Goal: Task Accomplishment & Management: Manage account settings

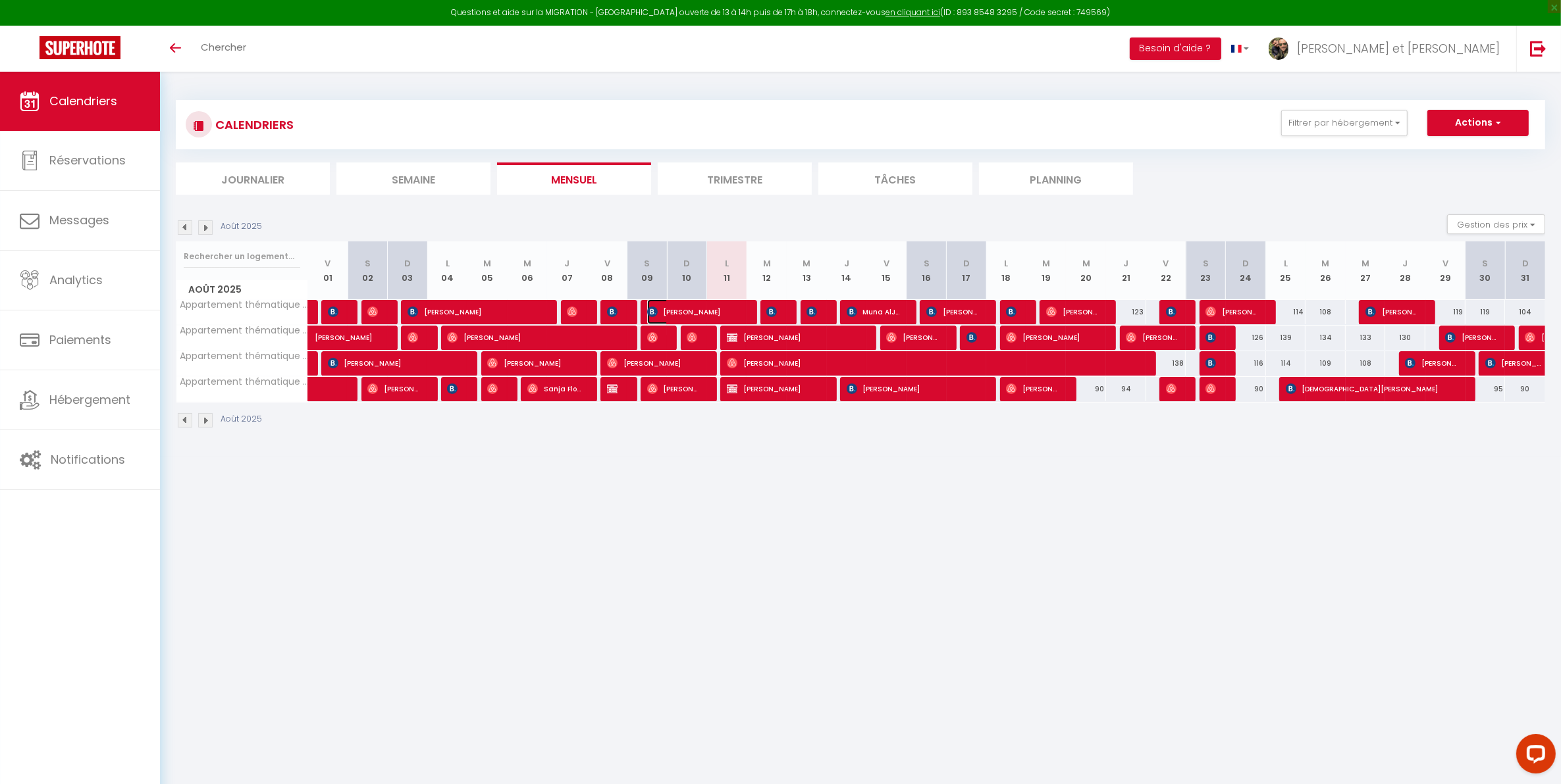
click at [654, 310] on img at bounding box center [653, 312] width 11 height 11
select select "OK"
select select "KO"
select select "0"
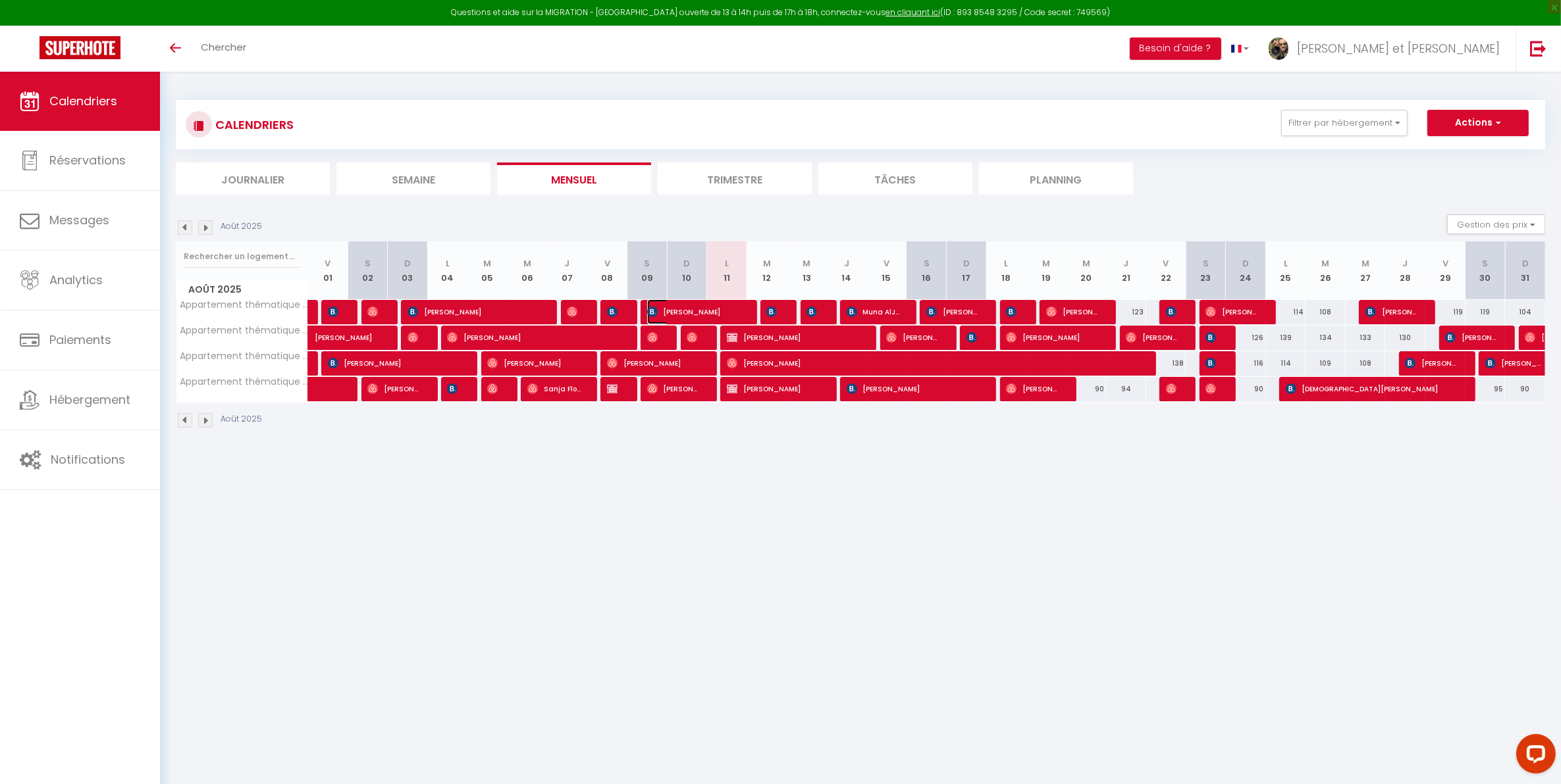
select select "1"
select select
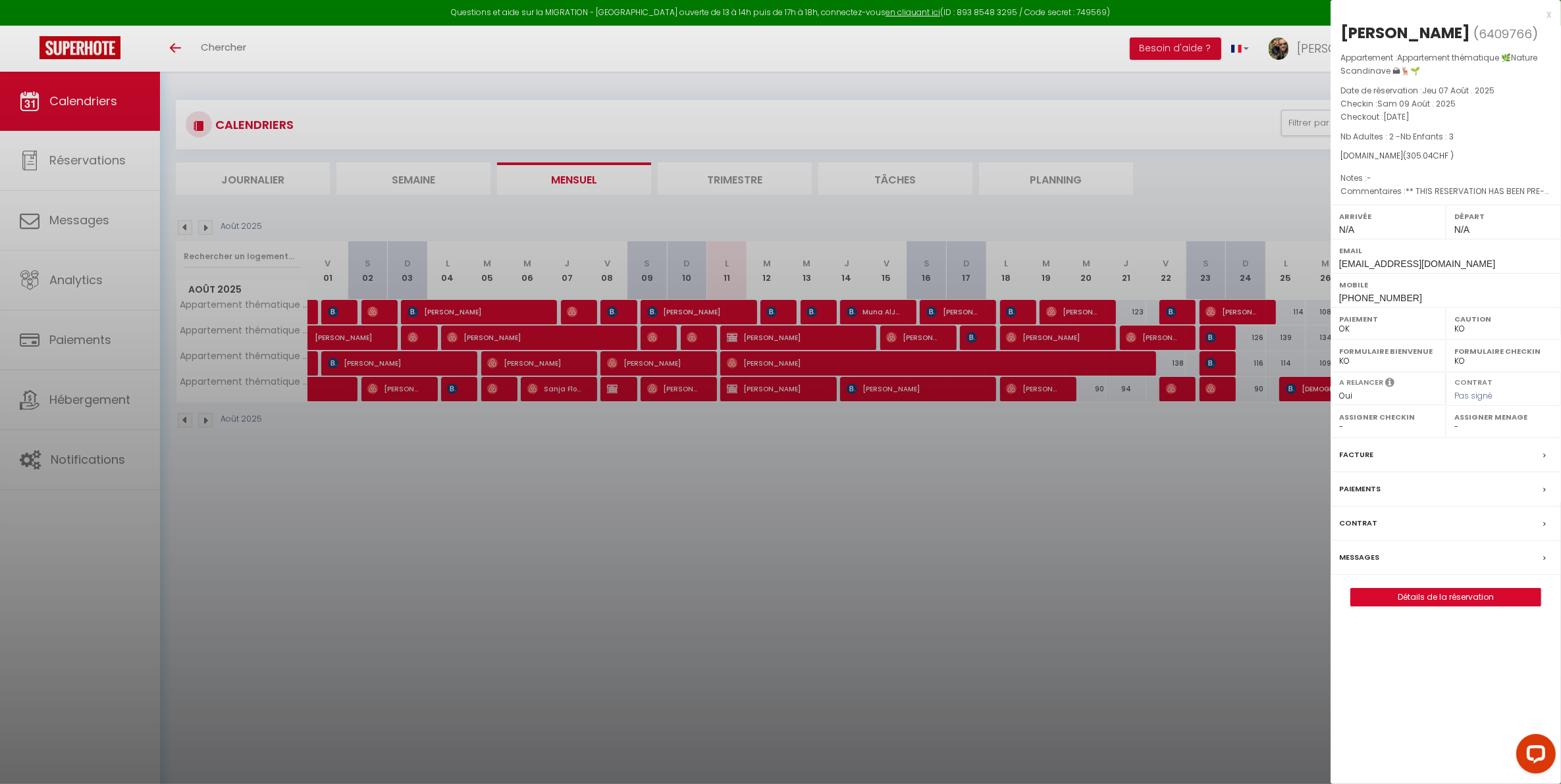
click at [1549, 12] on div "x" at bounding box center [1441, 14] width 220 height 16
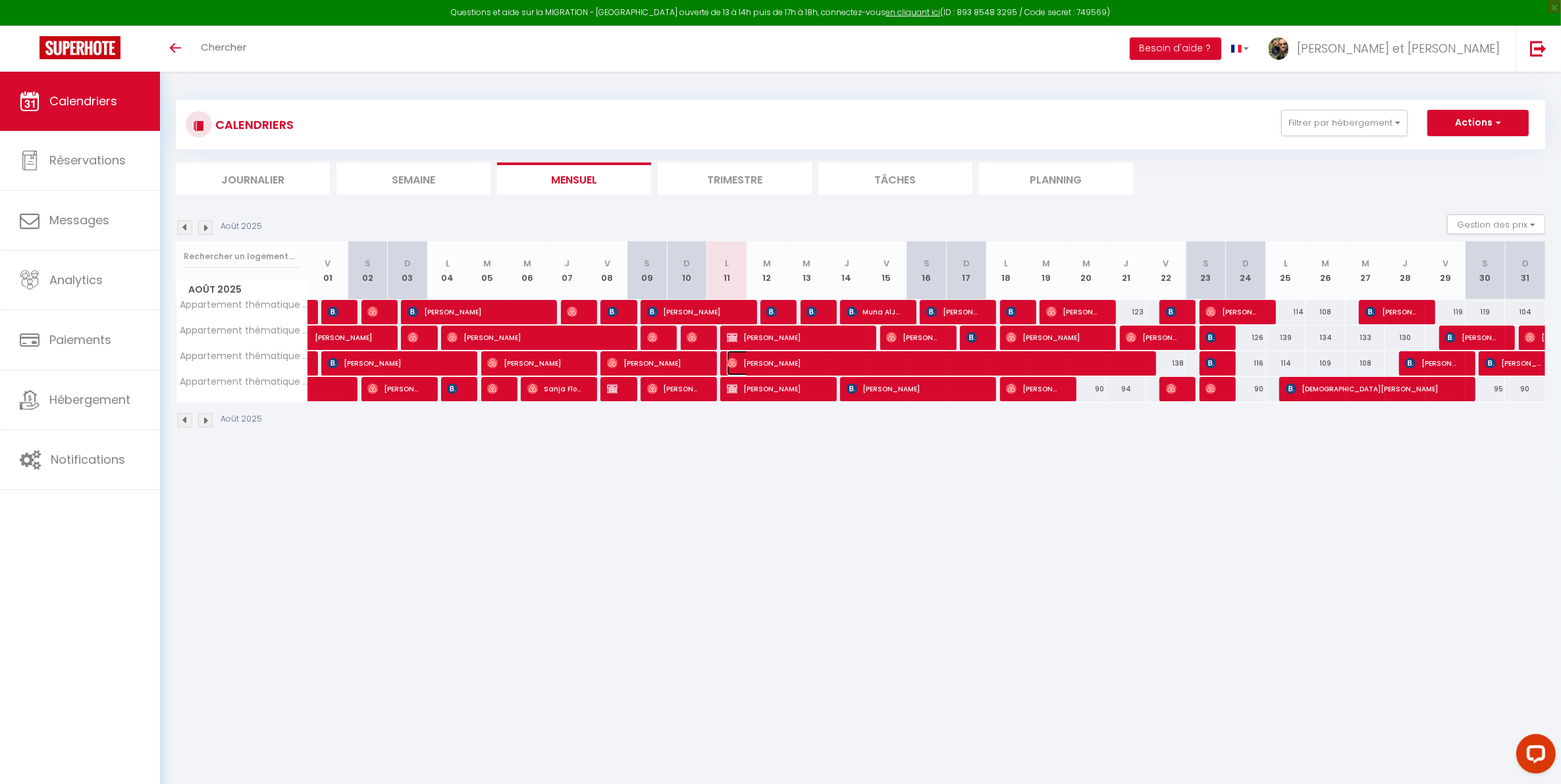
click at [729, 367] on img at bounding box center [732, 363] width 11 height 11
select select "OK"
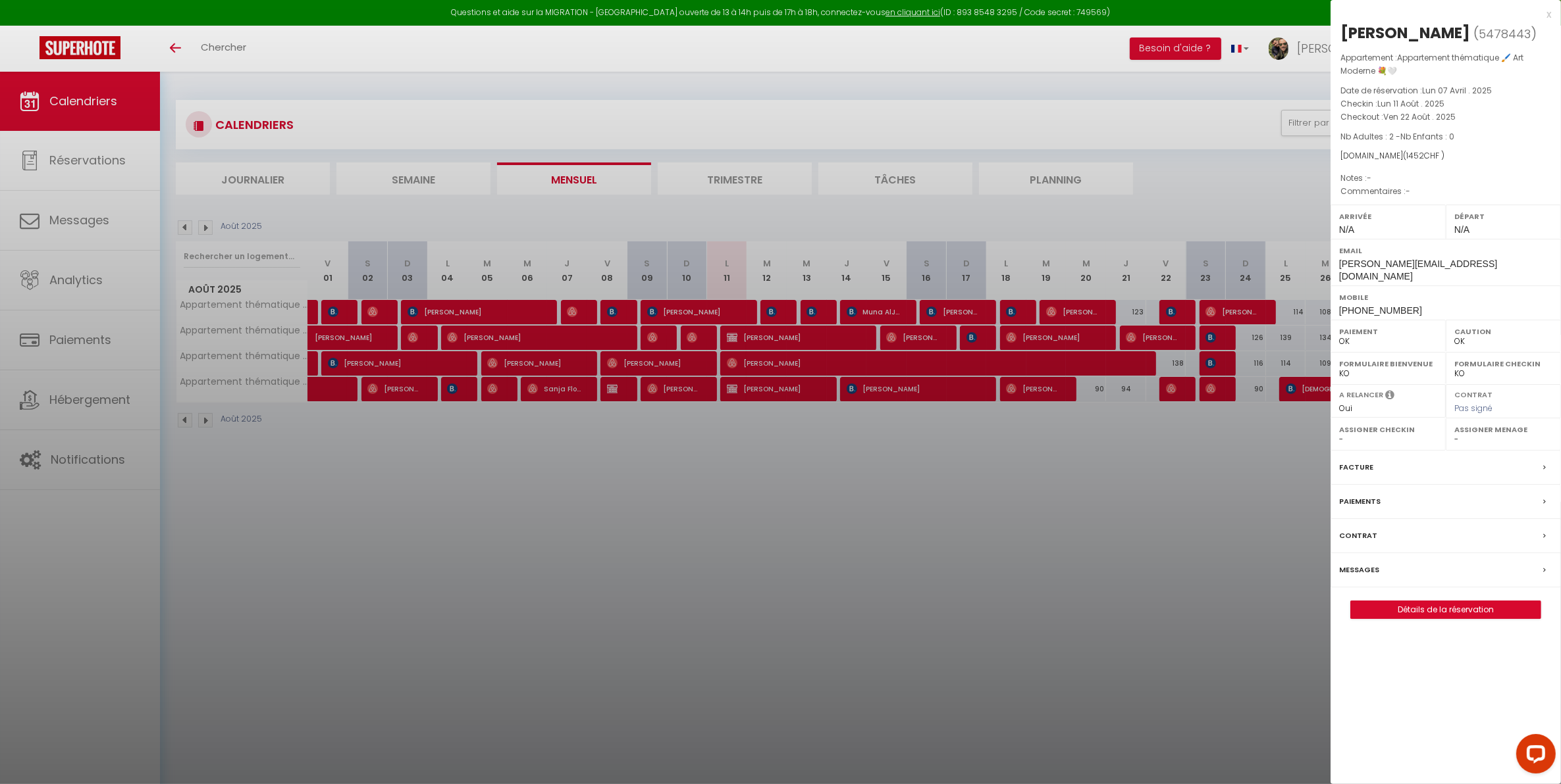
click at [1551, 18] on div "x" at bounding box center [1441, 14] width 220 height 16
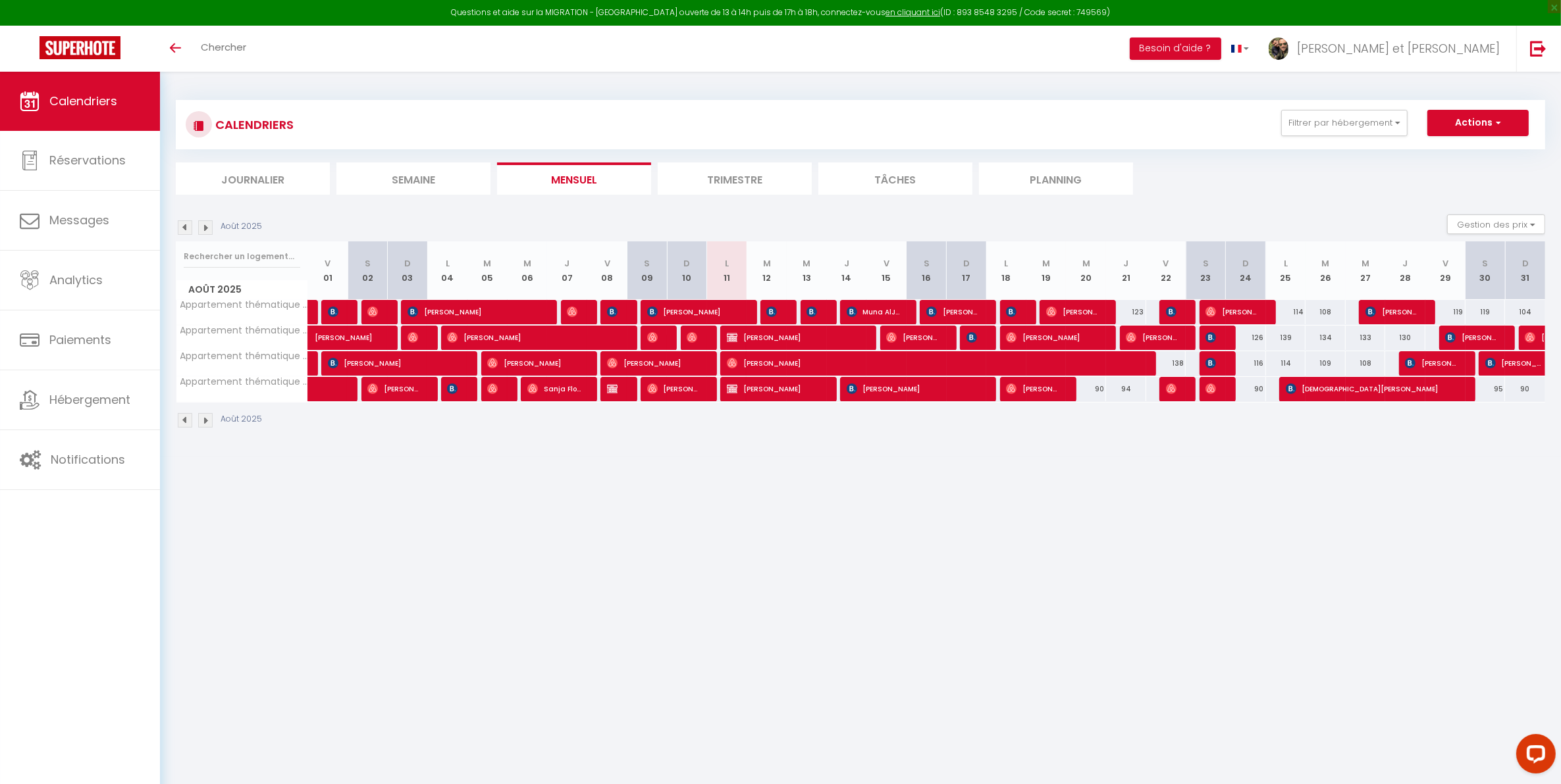
click at [847, 534] on body "Questions et aide sur la MIGRATION - [GEOGRAPHIC_DATA] ouverte de 13 à 14h puis…" at bounding box center [780, 464] width 1561 height 784
click at [946, 622] on body "Questions et aide sur la MIGRATION - [GEOGRAPHIC_DATA] ouverte de 13 à 14h puis…" at bounding box center [780, 464] width 1561 height 784
